Goal: Task Accomplishment & Management: Use online tool/utility

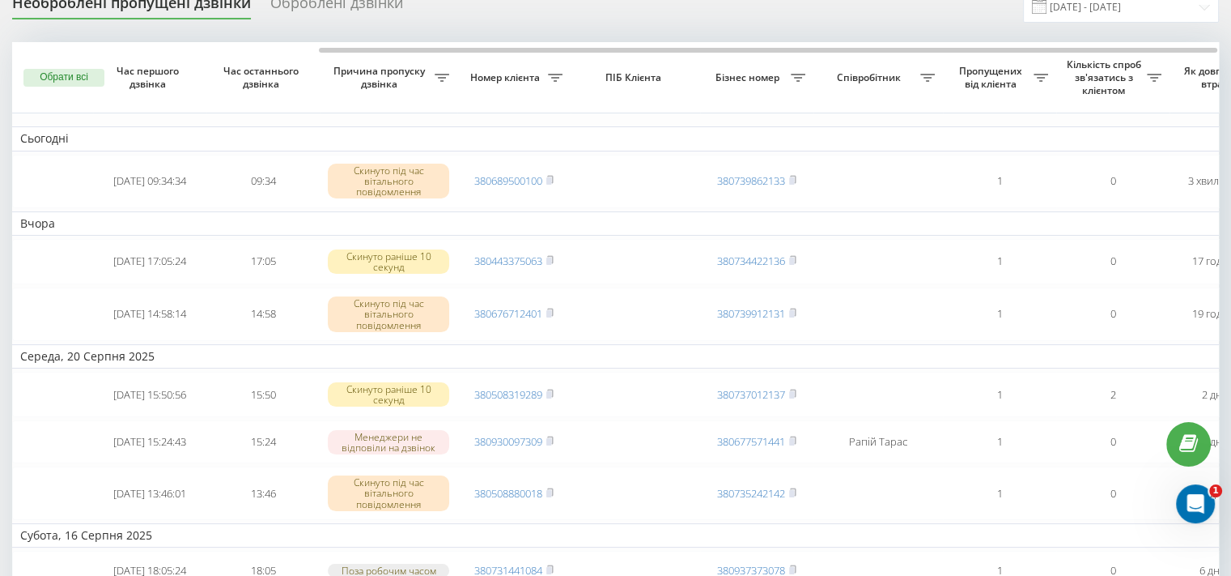
scroll to position [0, 411]
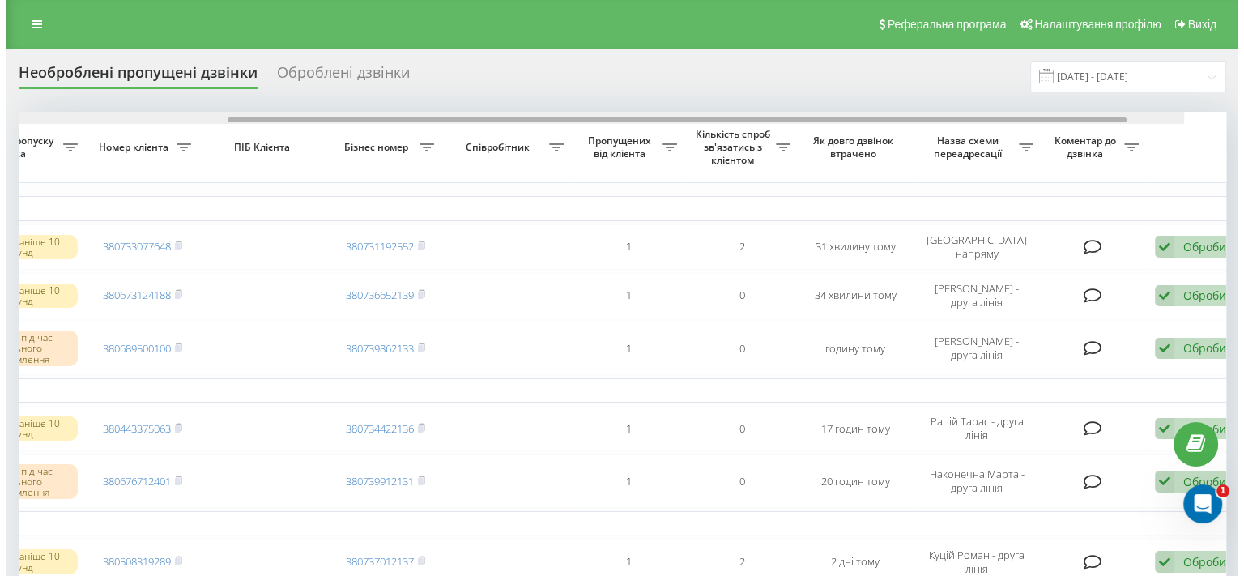
scroll to position [0, 411]
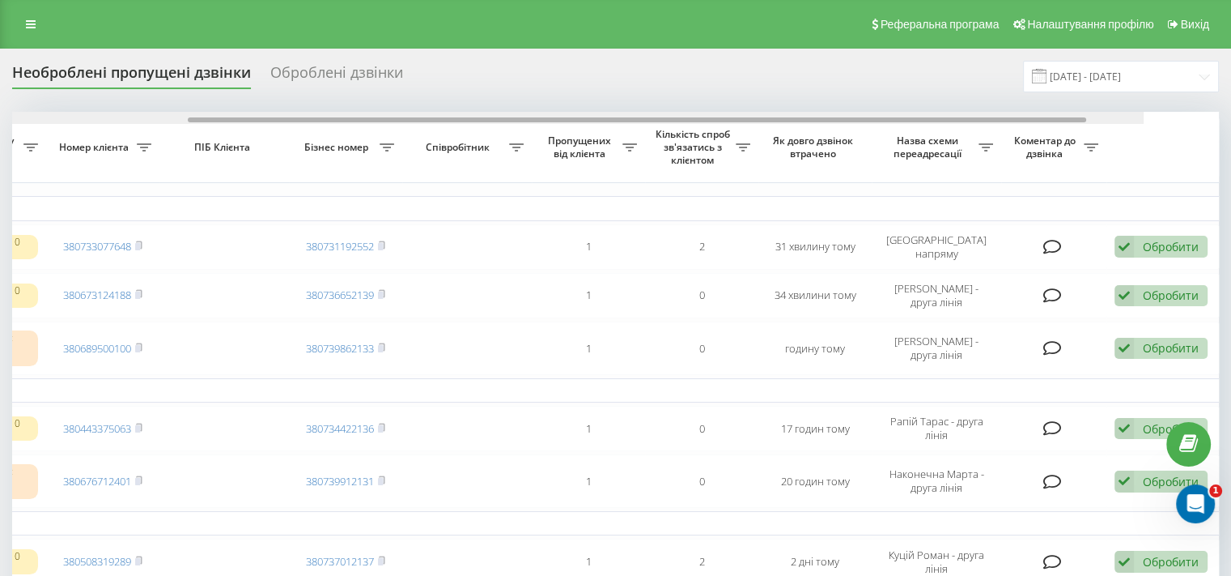
drag, startPoint x: 746, startPoint y: 120, endPoint x: 1112, endPoint y: 104, distance: 365.5
click at [1112, 105] on div "Необроблені пропущені дзвінки Оброблені дзвінки 22.07.2025 - 22.08.2025 Обрати …" at bounding box center [615, 522] width 1207 height 922
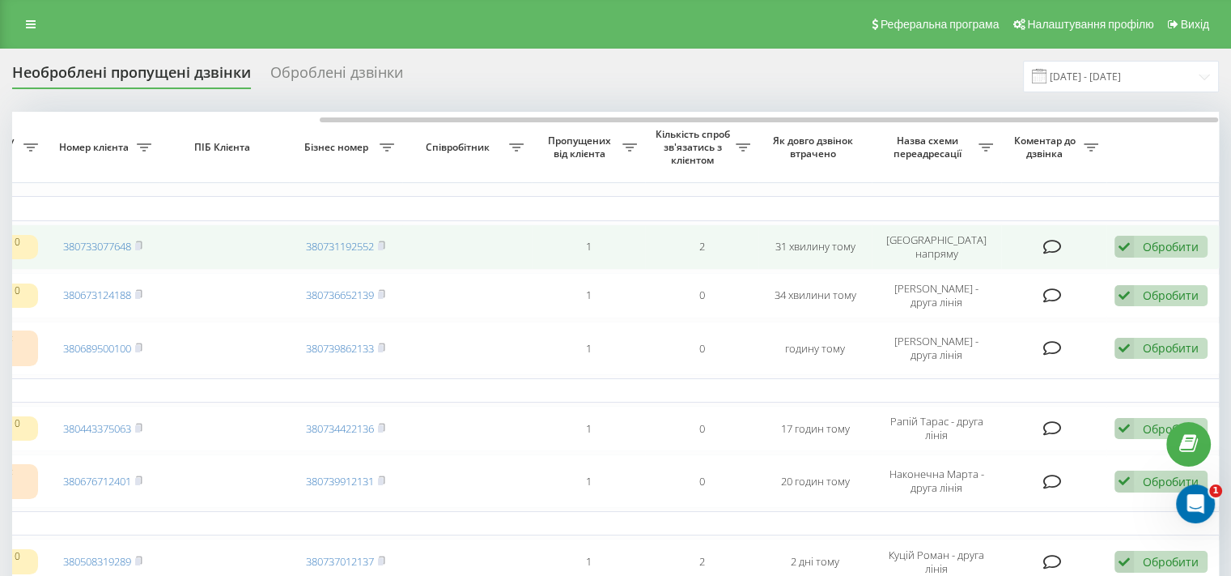
click at [1195, 245] on div "Обробити" at bounding box center [1171, 246] width 56 height 15
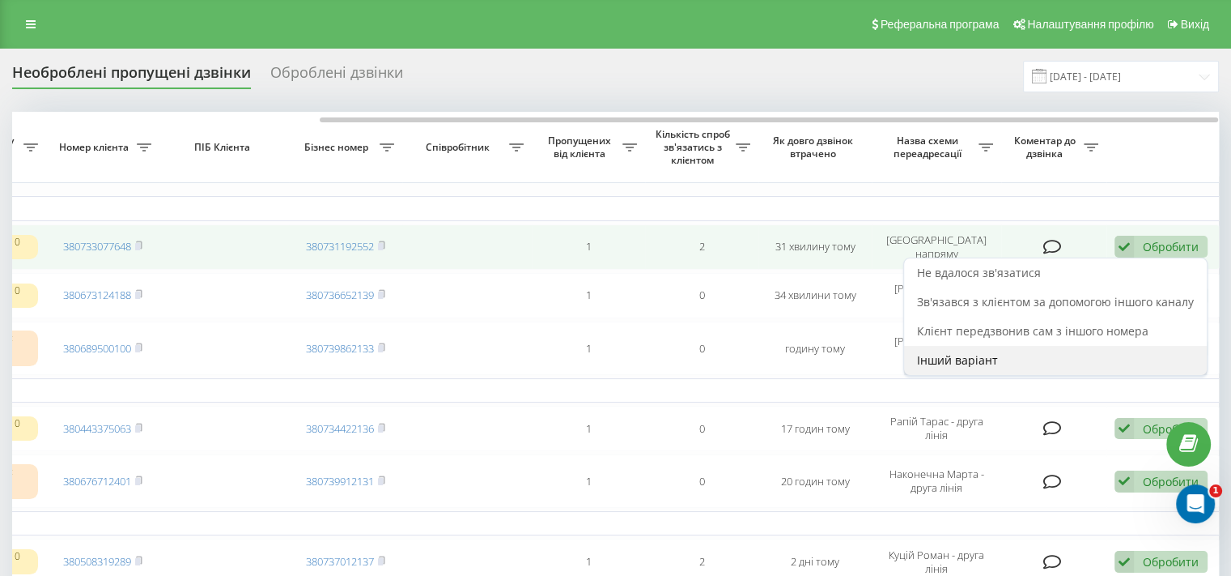
click at [991, 355] on span "Інший варіант" at bounding box center [957, 359] width 81 height 15
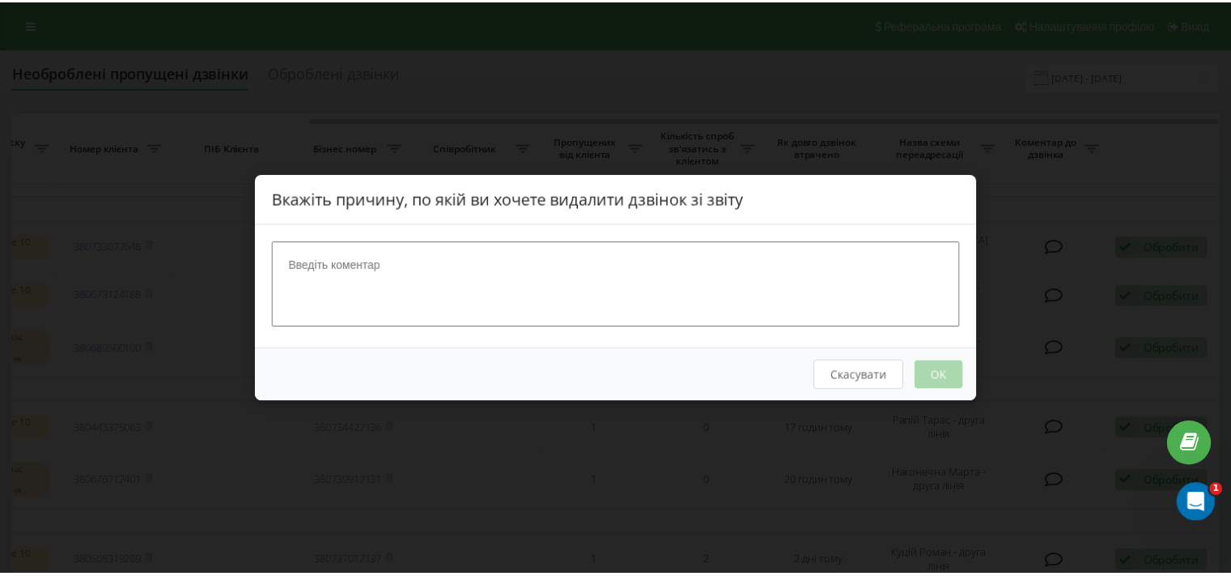
scroll to position [0, 399]
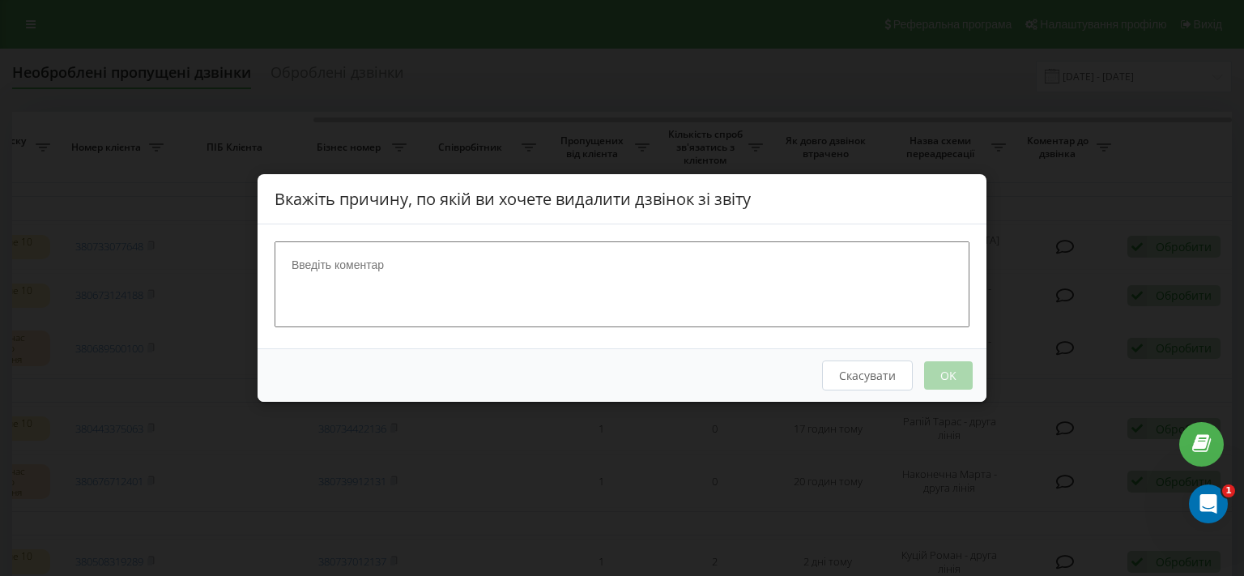
click at [502, 252] on textarea at bounding box center [621, 284] width 695 height 86
type textarea "шахраї"
click at [962, 376] on button "OK" at bounding box center [948, 375] width 49 height 28
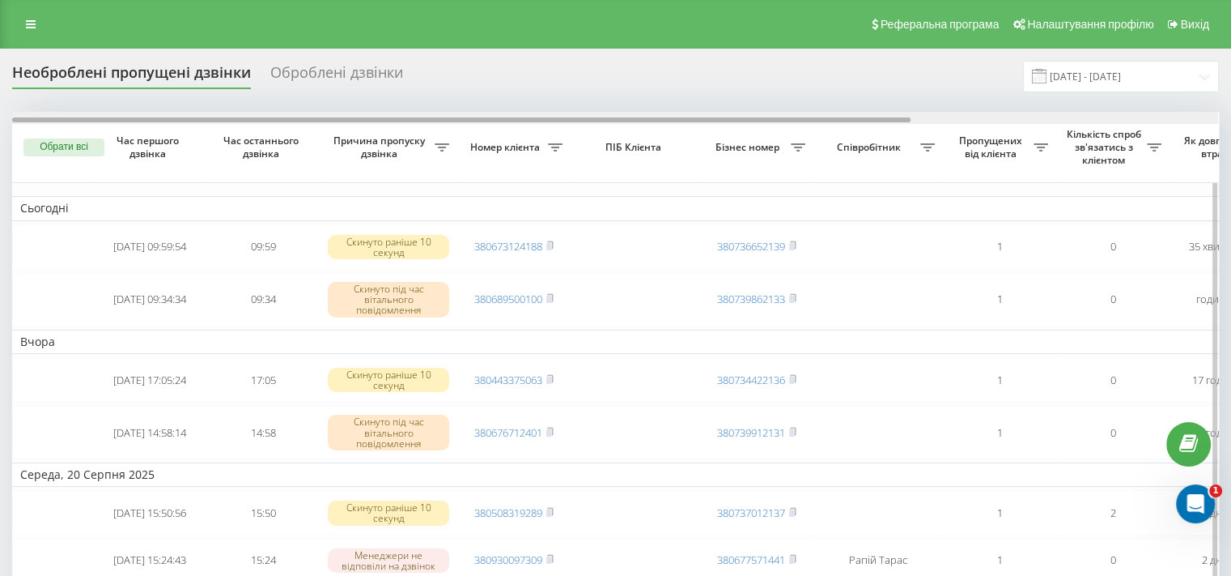
scroll to position [0, 411]
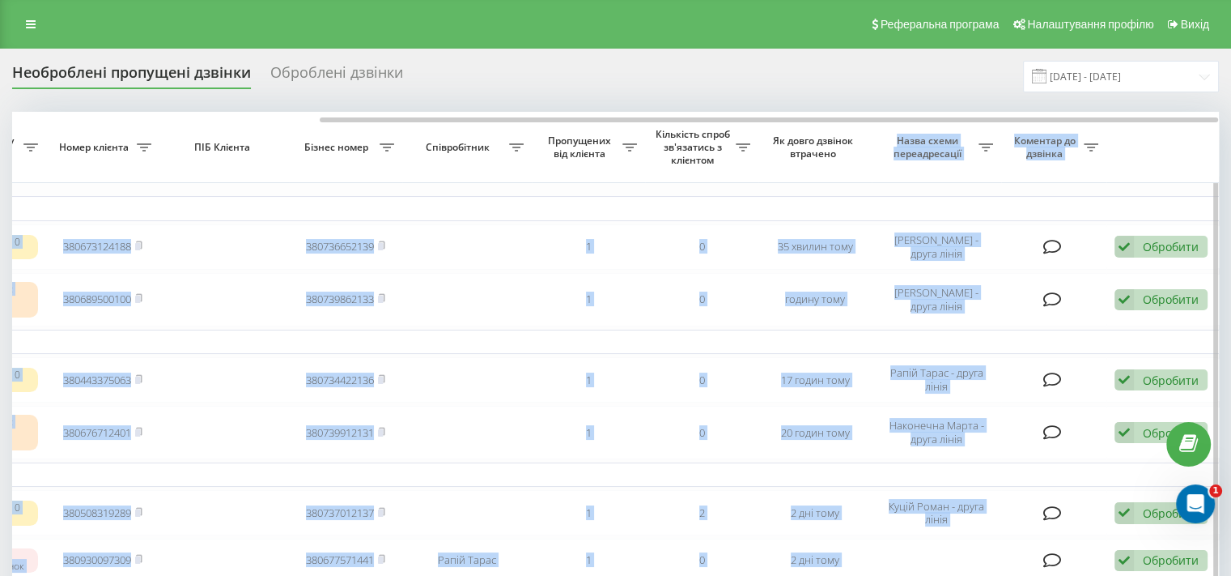
drag, startPoint x: 676, startPoint y: 116, endPoint x: 978, endPoint y: 125, distance: 302.1
click at [953, 125] on div "Обрати всі Час першого дзвінка Час останнього дзвінка Причина пропуску дзвінка …" at bounding box center [615, 491] width 1207 height 759
click at [806, 184] on table "Сьогодні 2025-08-22 09:59:54 09:59 Скинуто раніше 10 секунд 380673124188 380736…" at bounding box center [410, 491] width 1619 height 759
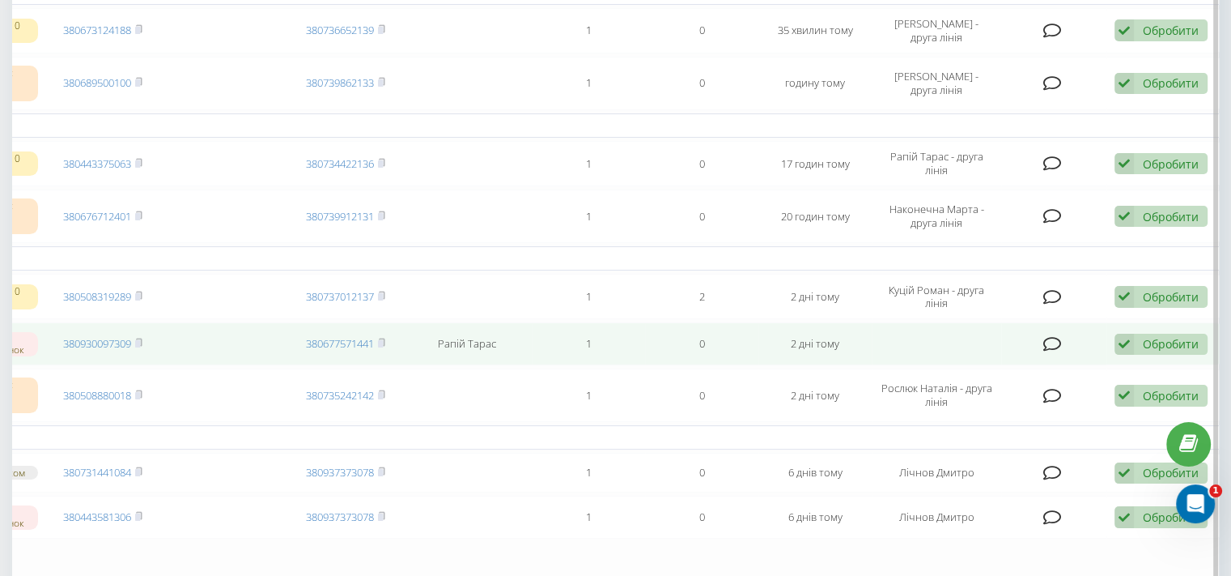
scroll to position [0, 0]
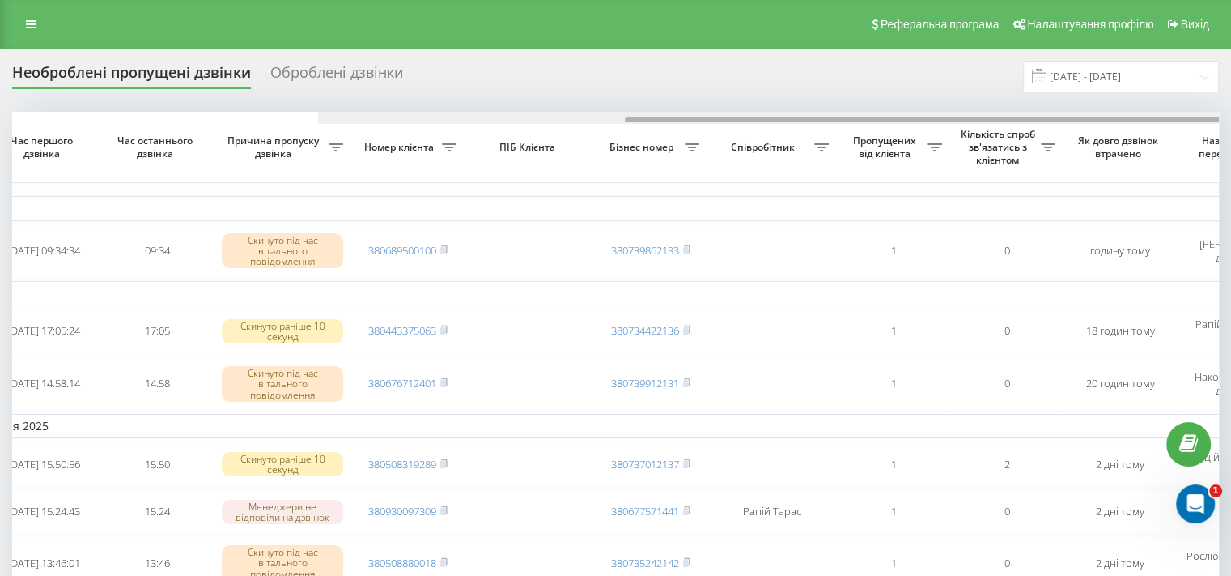
scroll to position [0, 411]
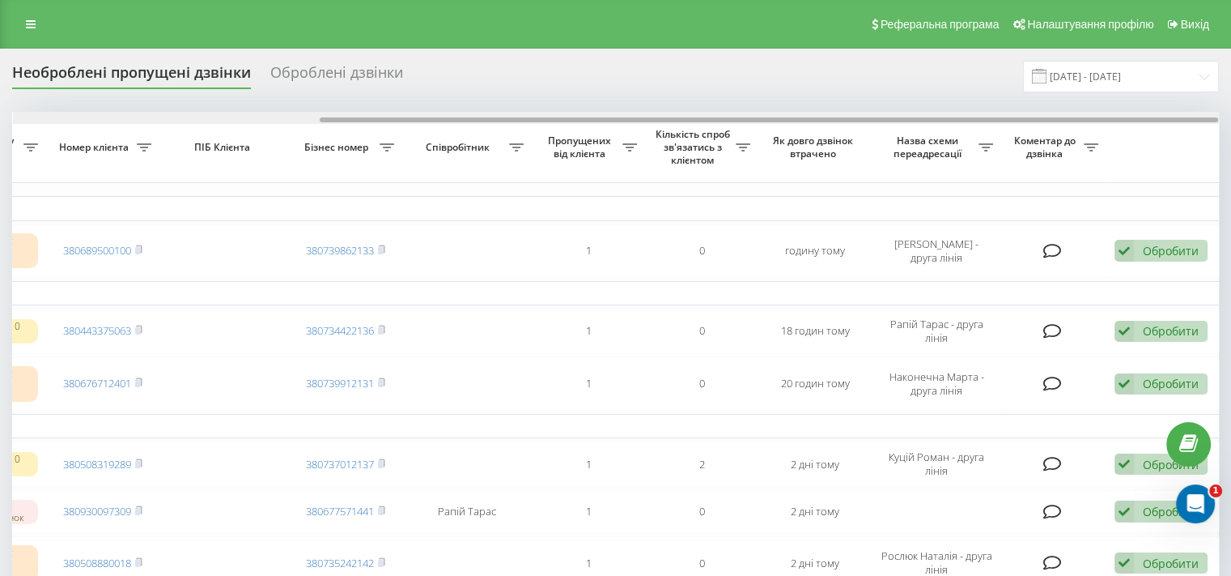
drag, startPoint x: 751, startPoint y: 119, endPoint x: 1104, endPoint y: 109, distance: 353.1
click at [1095, 109] on div "Необроблені пропущені дзвінки Оброблені дзвінки 22.07.2025 - 22.08.2025 Обрати …" at bounding box center [615, 473] width 1207 height 825
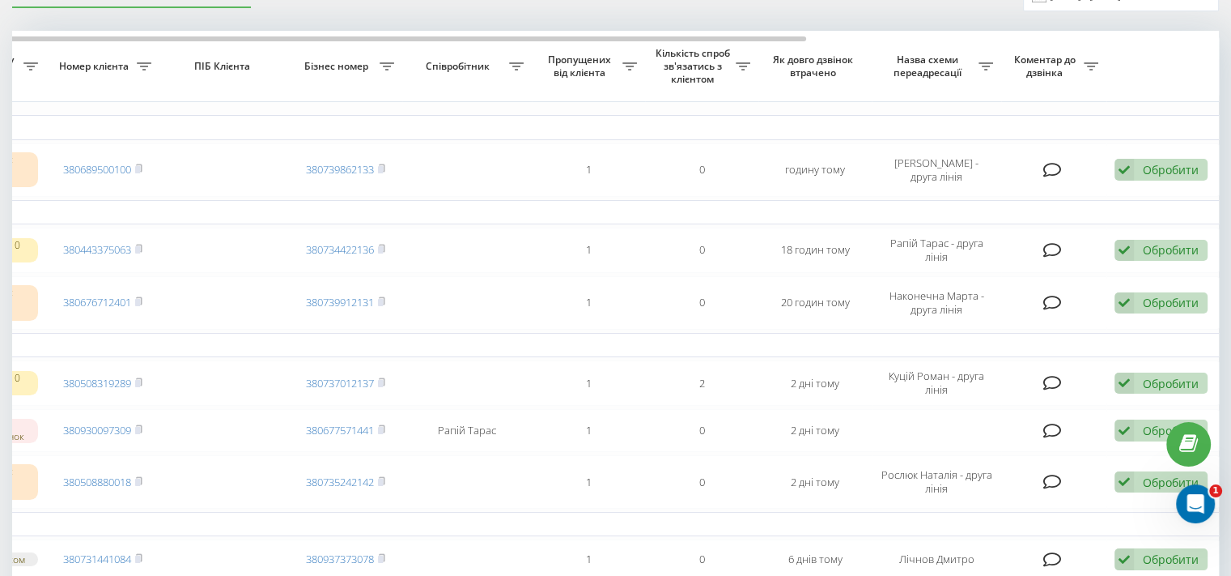
scroll to position [0, 0]
